Goal: Task Accomplishment & Management: Manage account settings

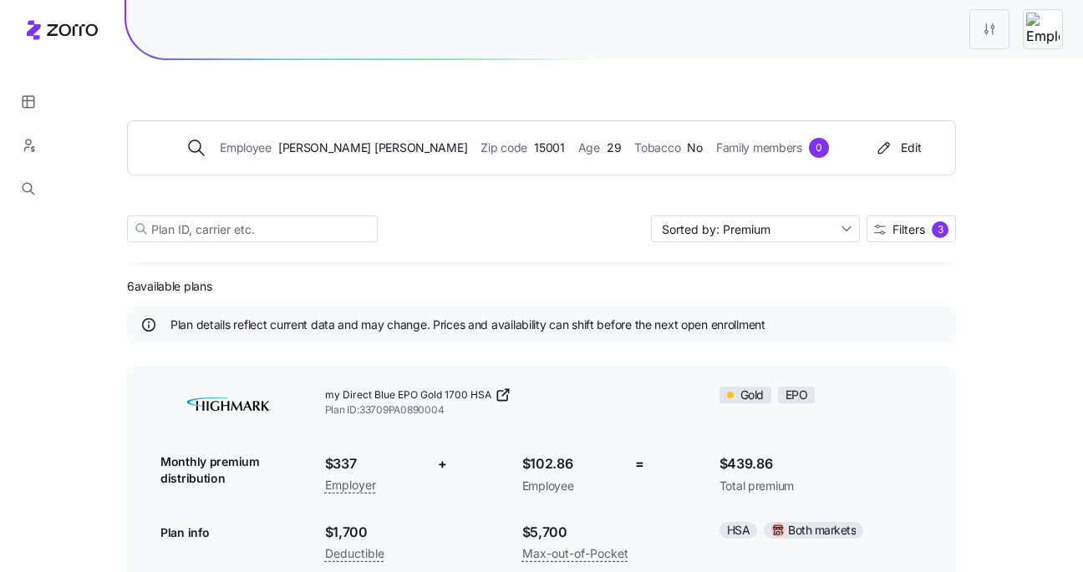
scroll to position [354, 0]
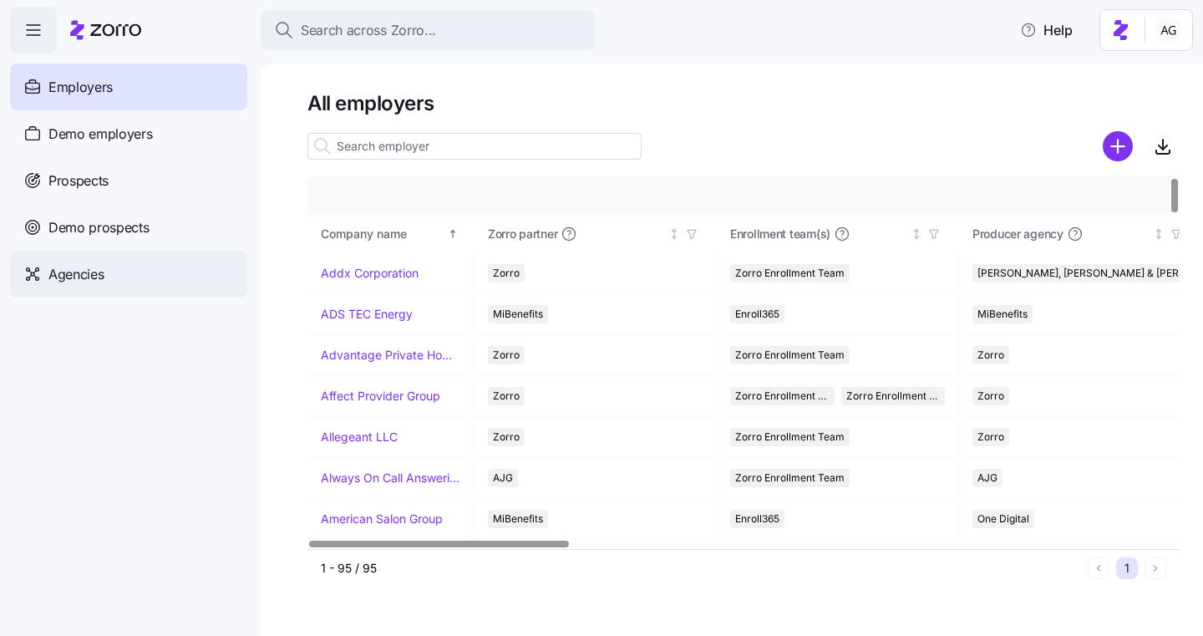
click at [130, 275] on div "Agencies" at bounding box center [128, 274] width 237 height 47
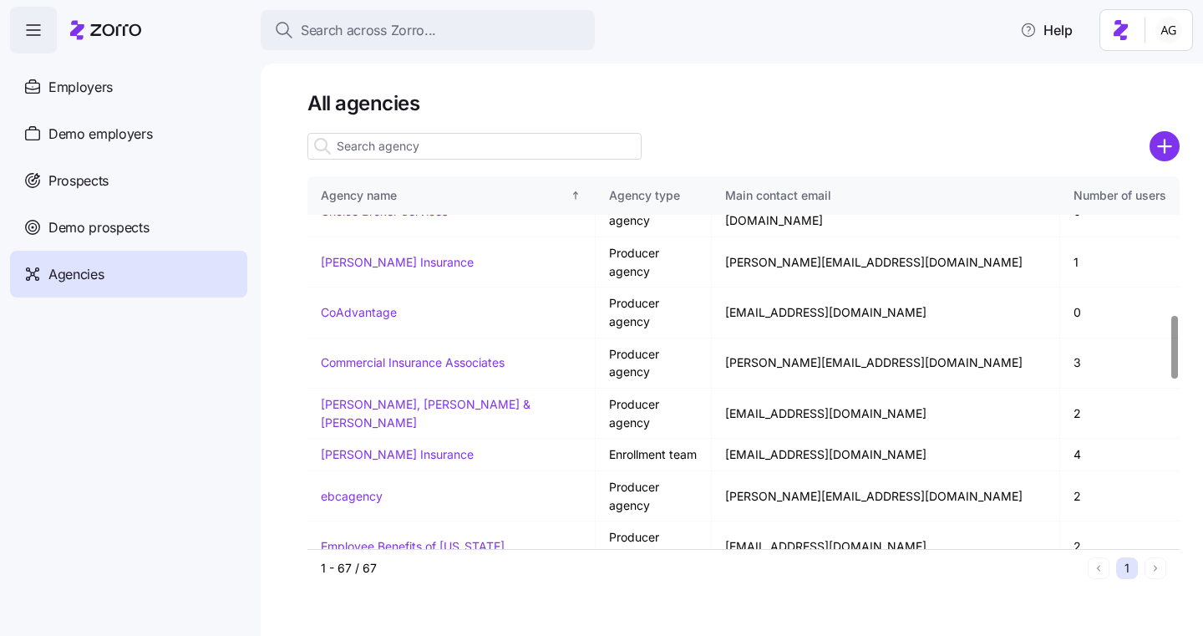
scroll to position [808, 0]
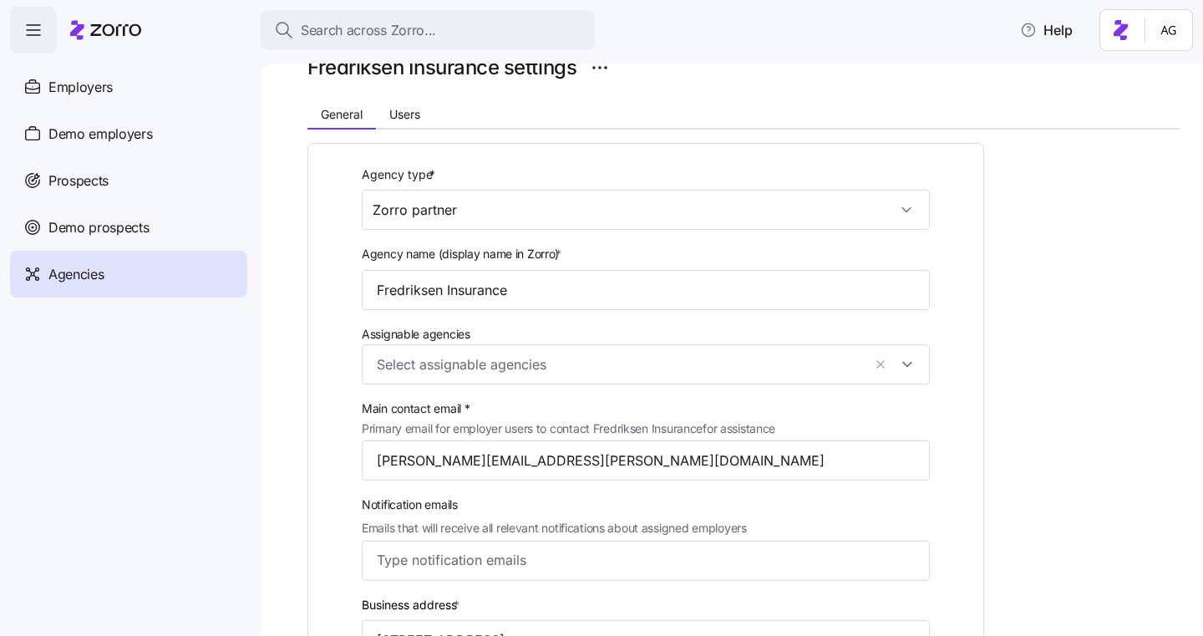
scroll to position [75, 0]
click at [401, 112] on span "Users" at bounding box center [404, 113] width 31 height 12
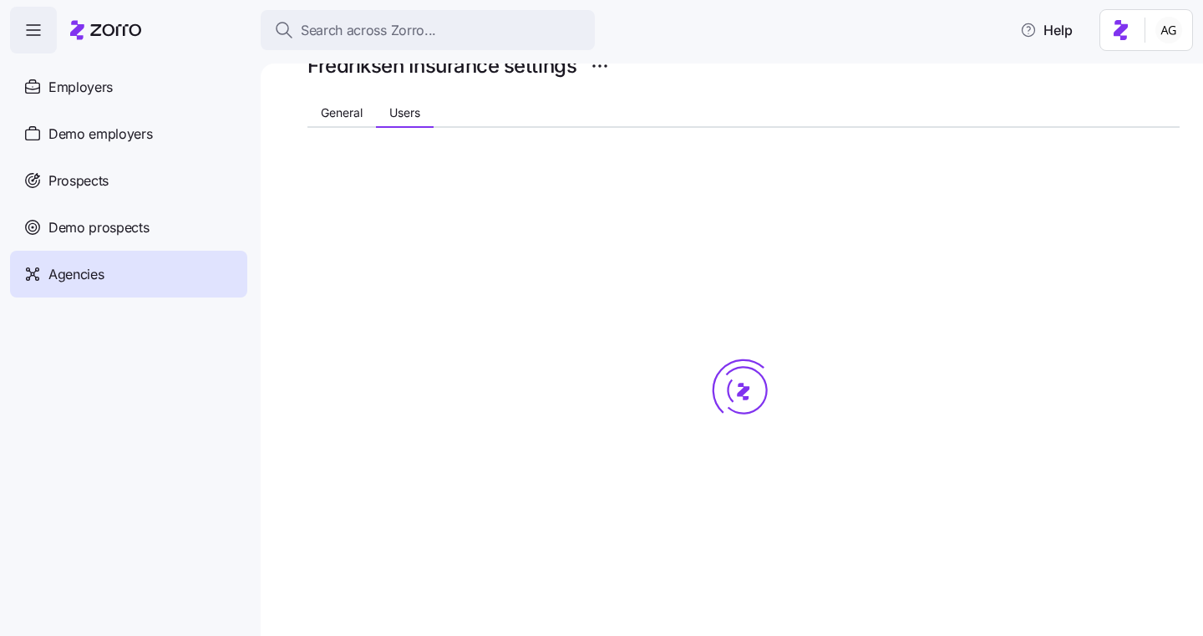
scroll to position [0, 0]
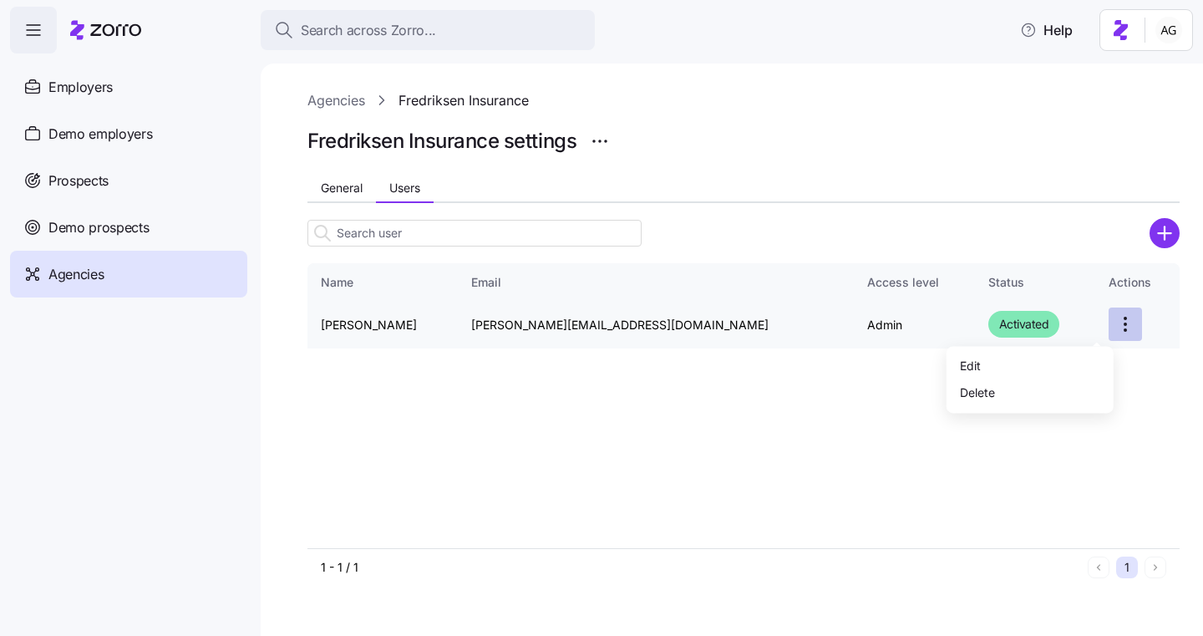
click at [1107, 338] on html "Search across Zorro... Help Employers Demo employers Prospects Demo prospects A…" at bounding box center [601, 313] width 1203 height 626
click at [1031, 391] on div "Delete" at bounding box center [1031, 392] width 154 height 27
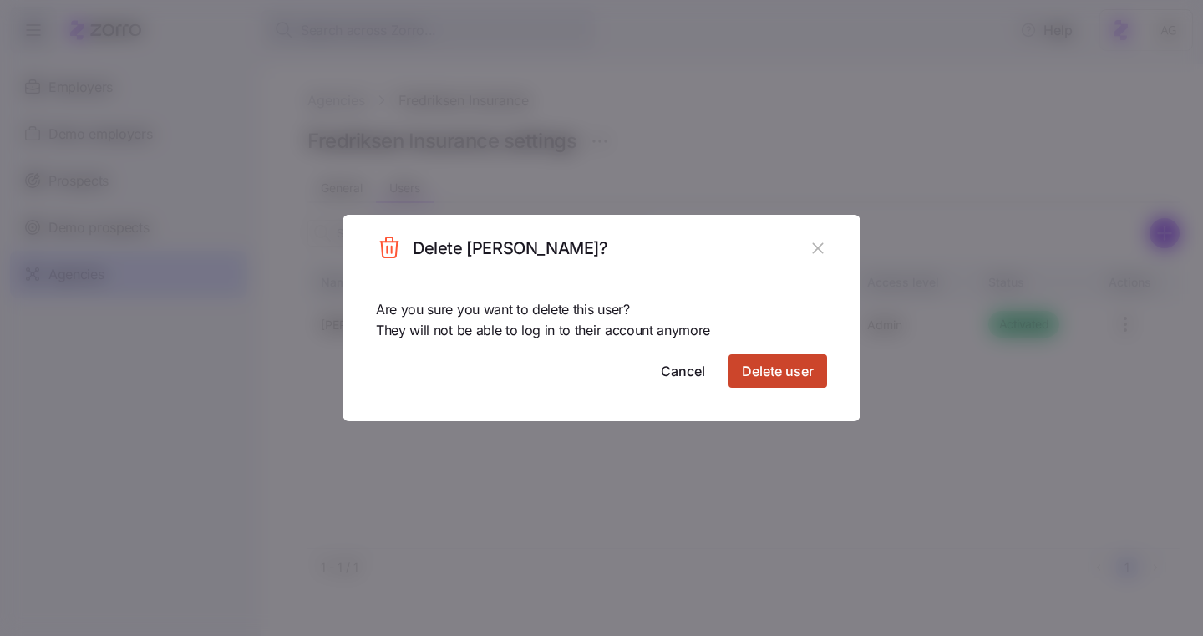
click at [811, 364] on span "Delete user" at bounding box center [778, 371] width 72 height 20
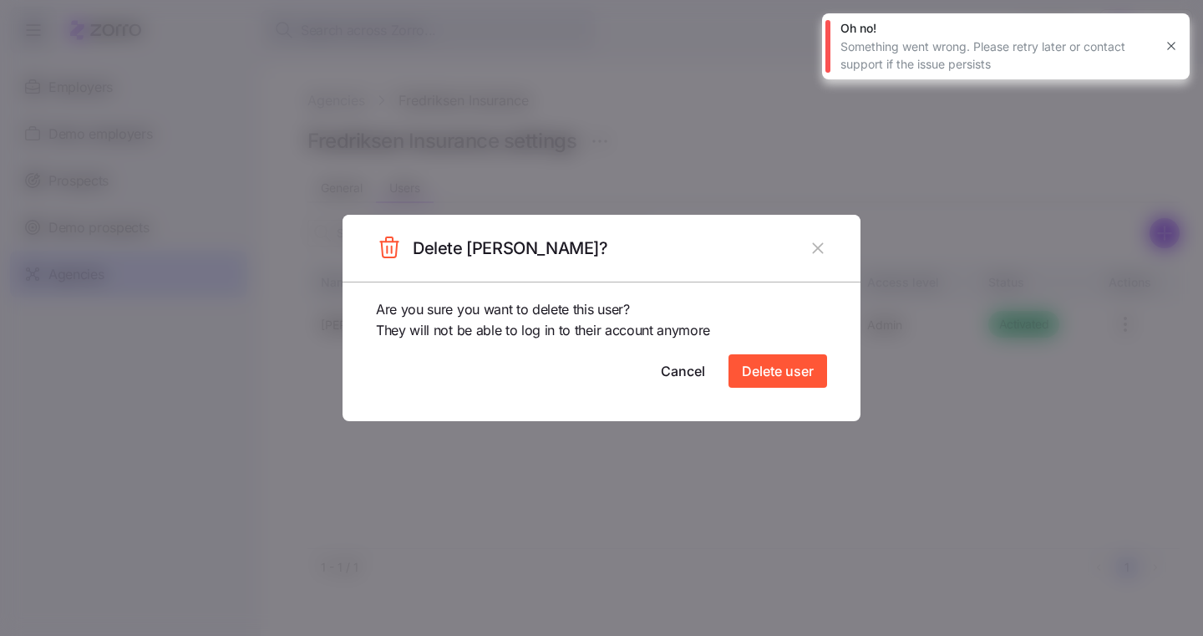
click at [1014, 205] on div at bounding box center [601, 318] width 1203 height 636
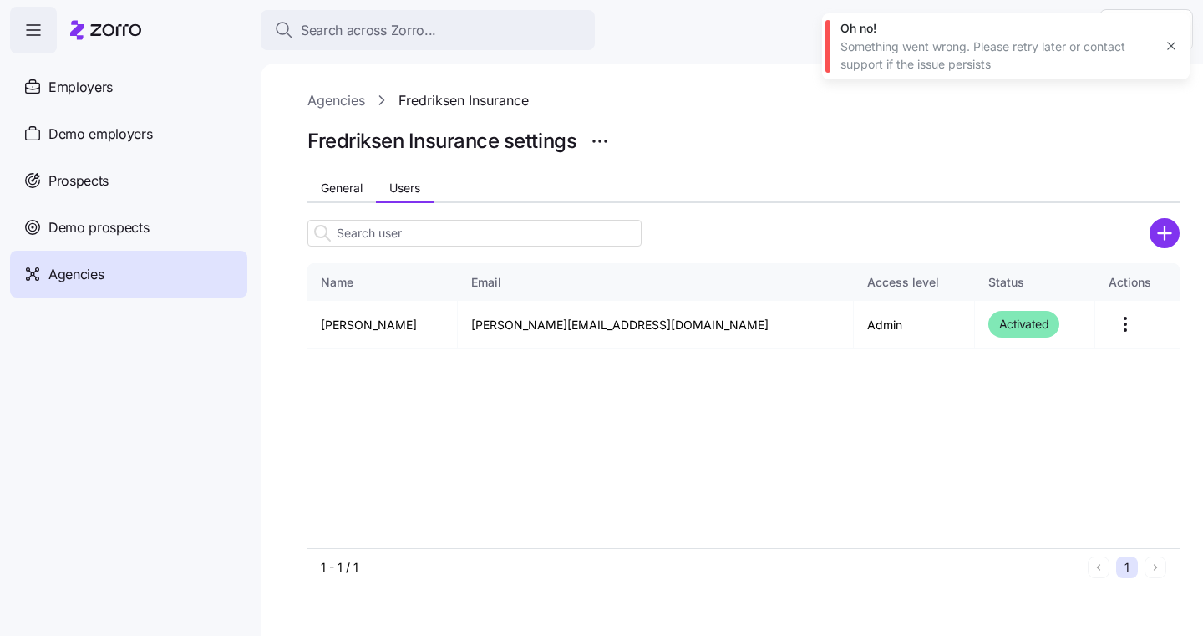
click at [1161, 51] on button "button" at bounding box center [1171, 45] width 23 height 23
click at [122, 261] on div "Agencies" at bounding box center [128, 274] width 237 height 47
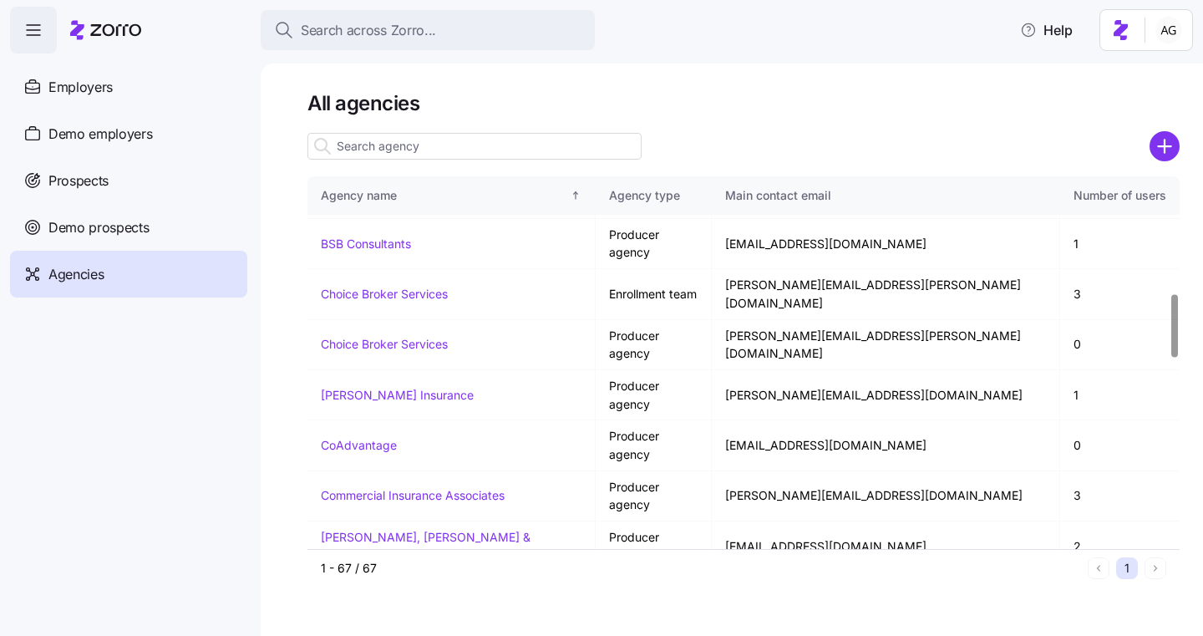
scroll to position [683, 0]
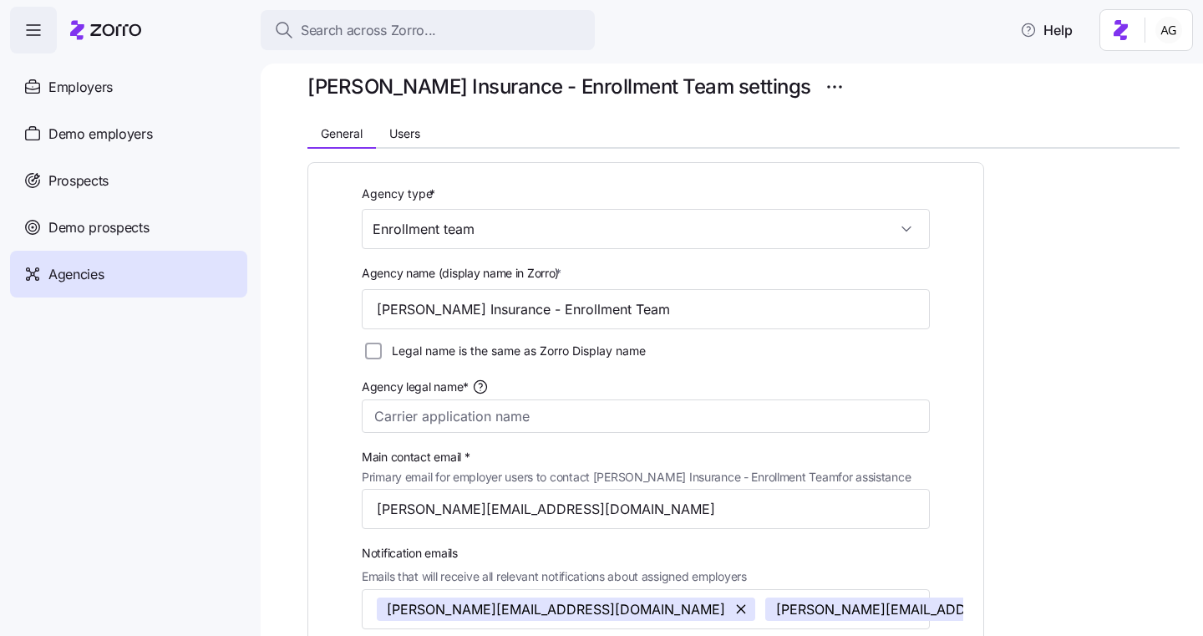
scroll to position [45, 0]
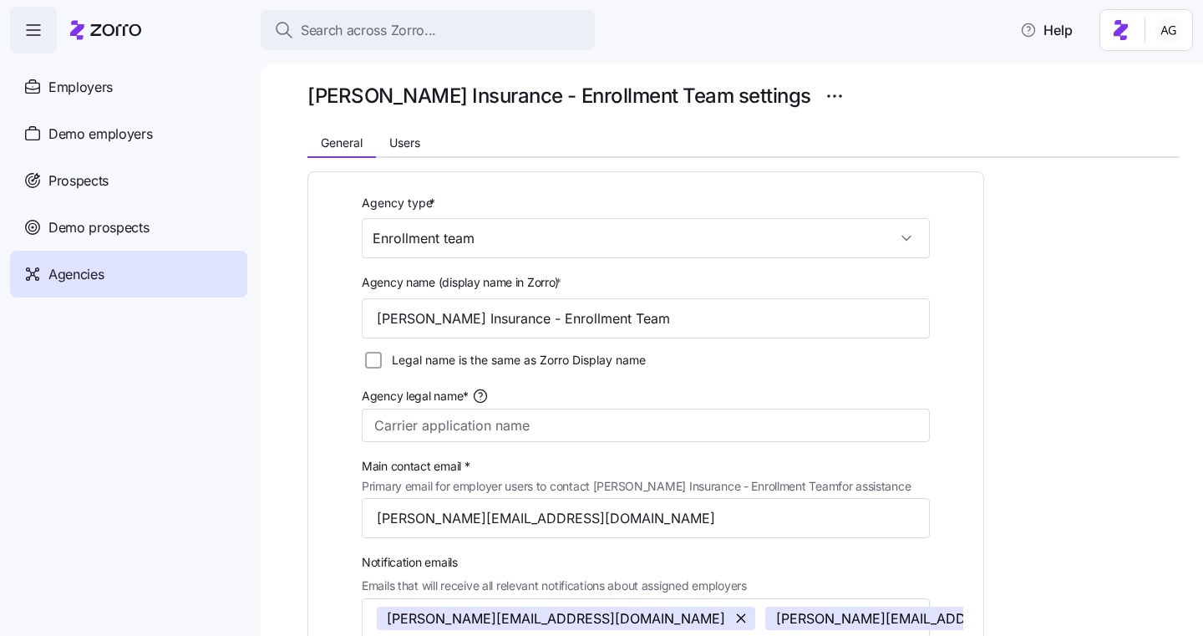
click at [130, 265] on div "Agencies" at bounding box center [128, 274] width 237 height 47
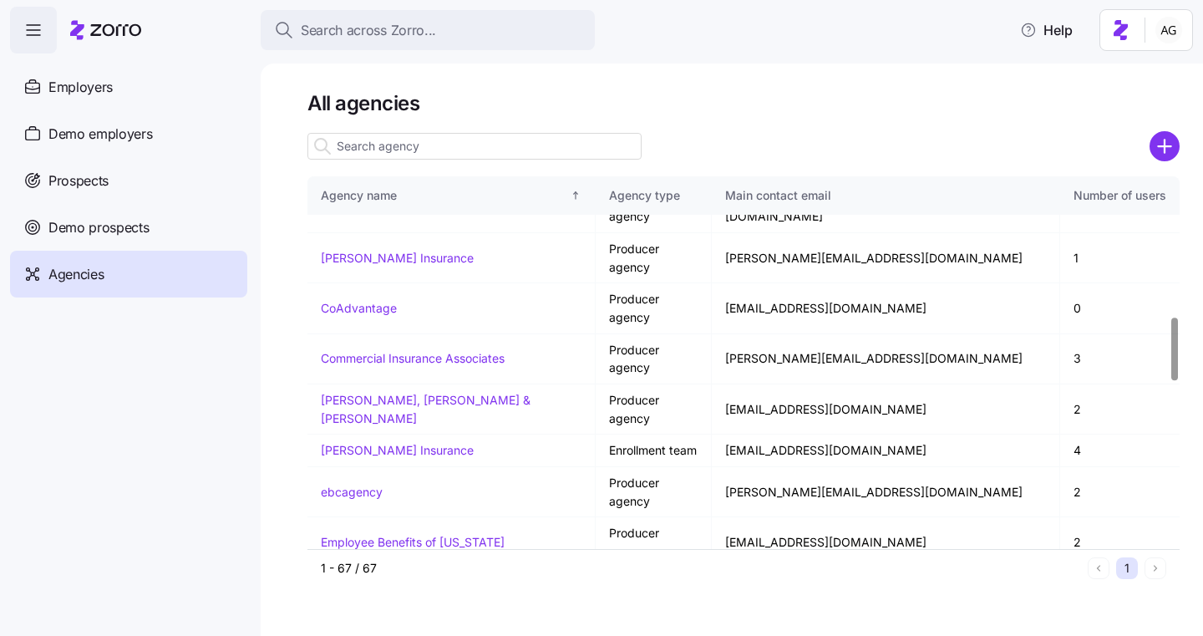
scroll to position [820, 0]
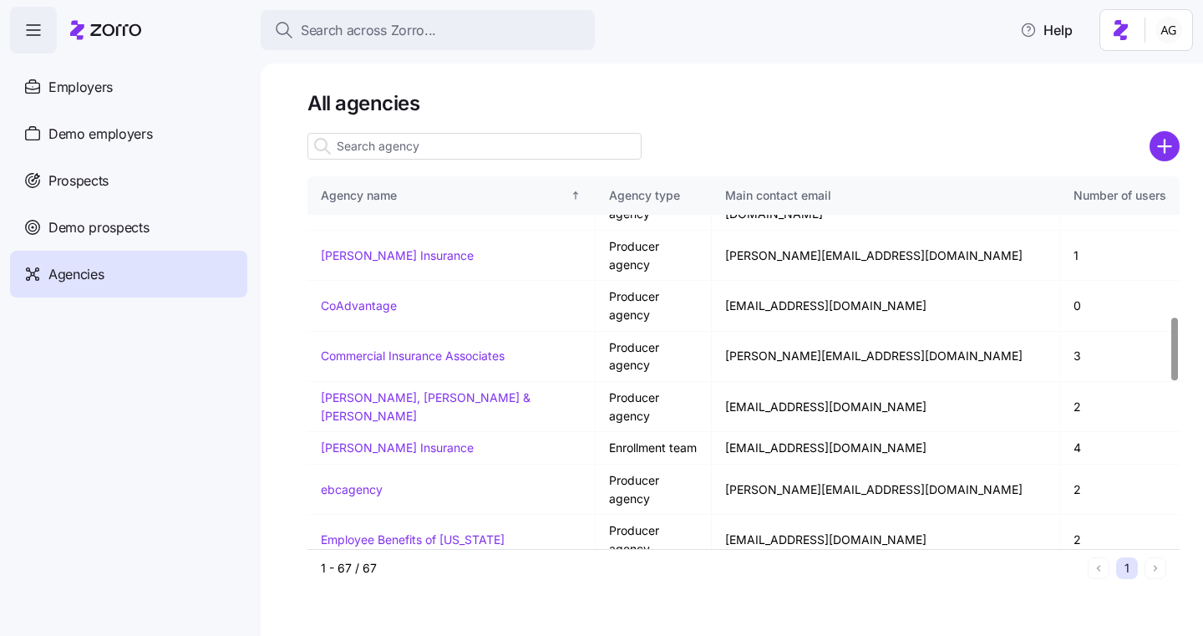
click at [387, 633] on link "Fredriksen Insurance" at bounding box center [378, 640] width 114 height 14
